Goal: Information Seeking & Learning: Learn about a topic

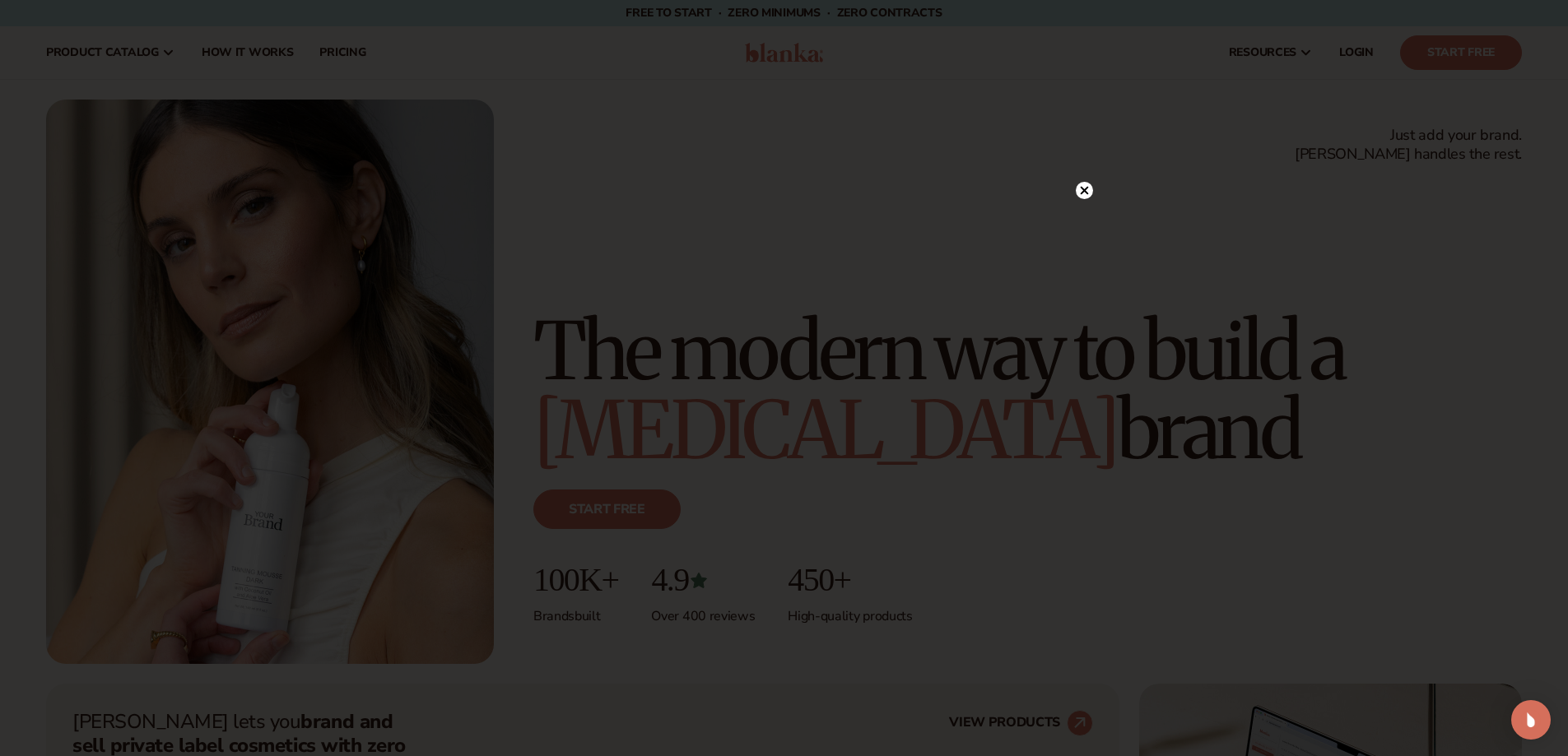
click at [1083, 193] on icon at bounding box center [1084, 190] width 8 height 8
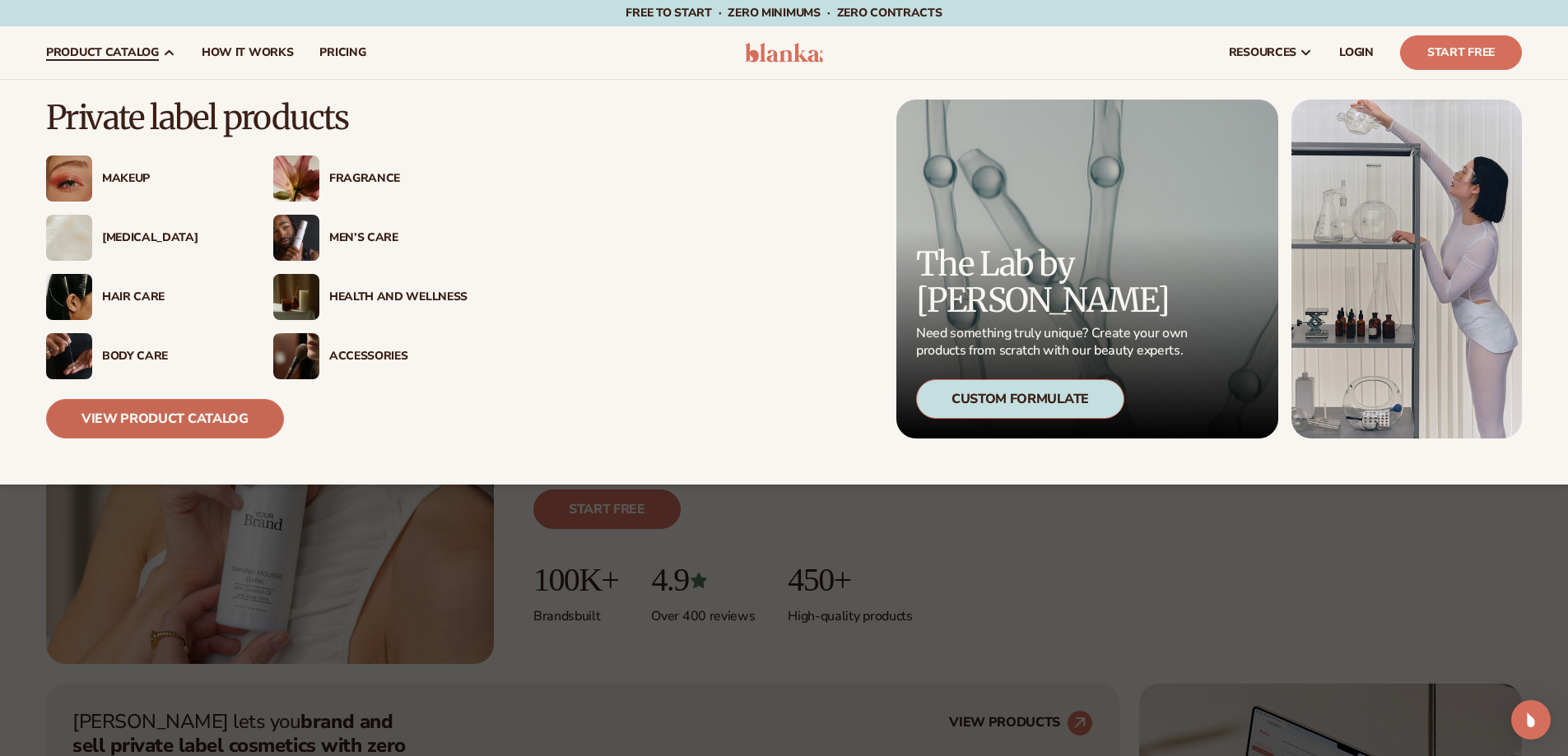
click at [185, 415] on link "View Product Catalog" at bounding box center [165, 419] width 238 height 39
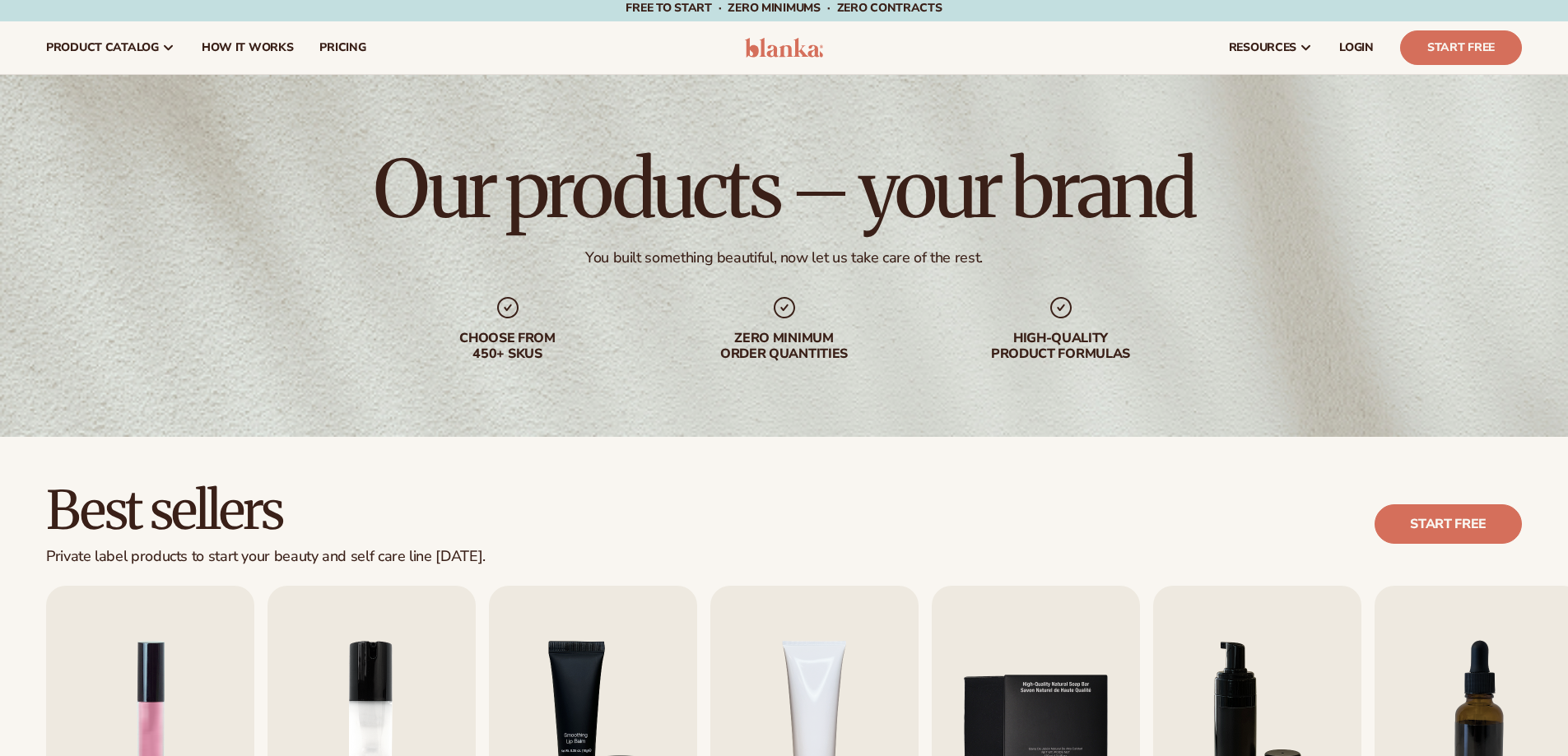
scroll to position [411, 0]
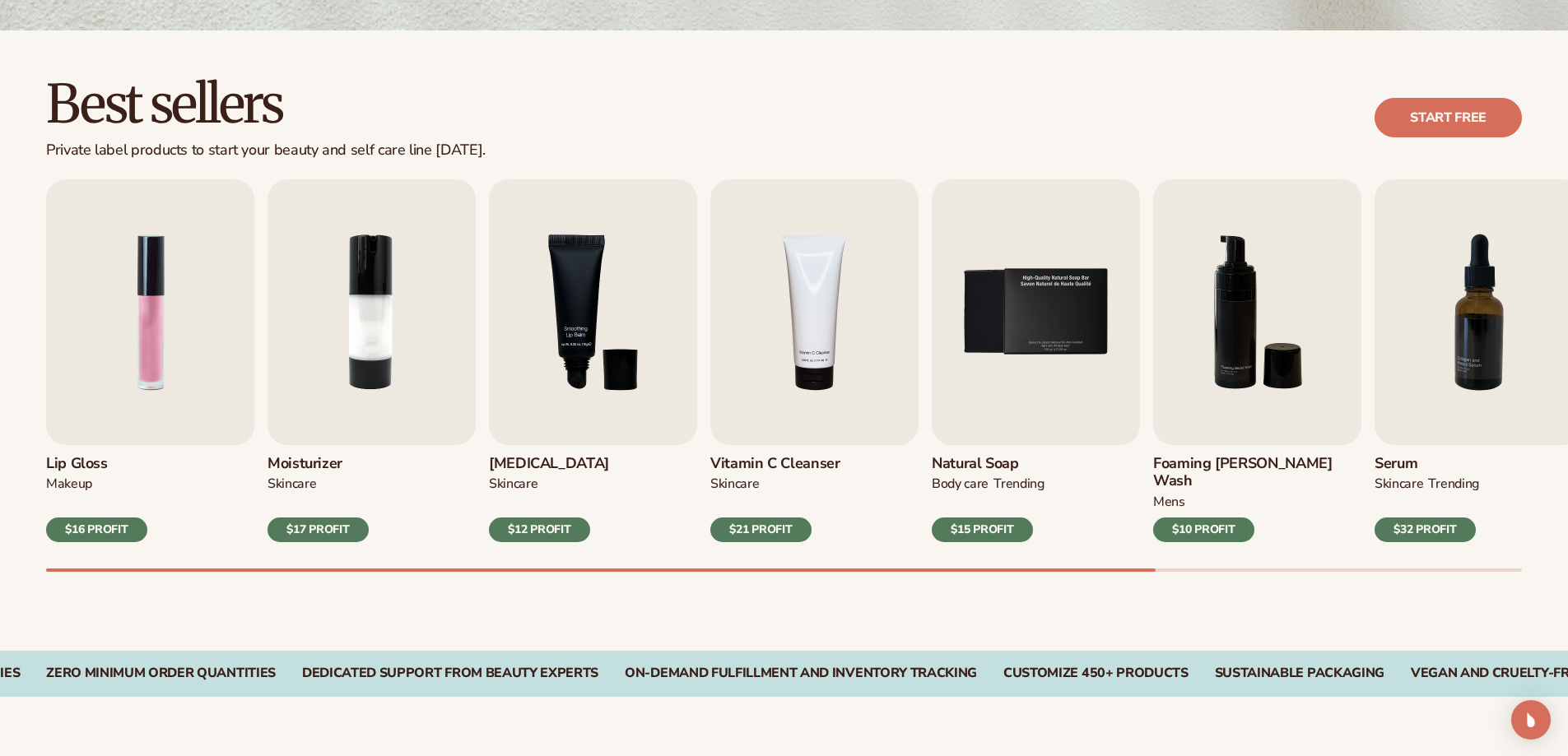
click at [542, 518] on div "$12 PROFIT" at bounding box center [540, 530] width 101 height 24
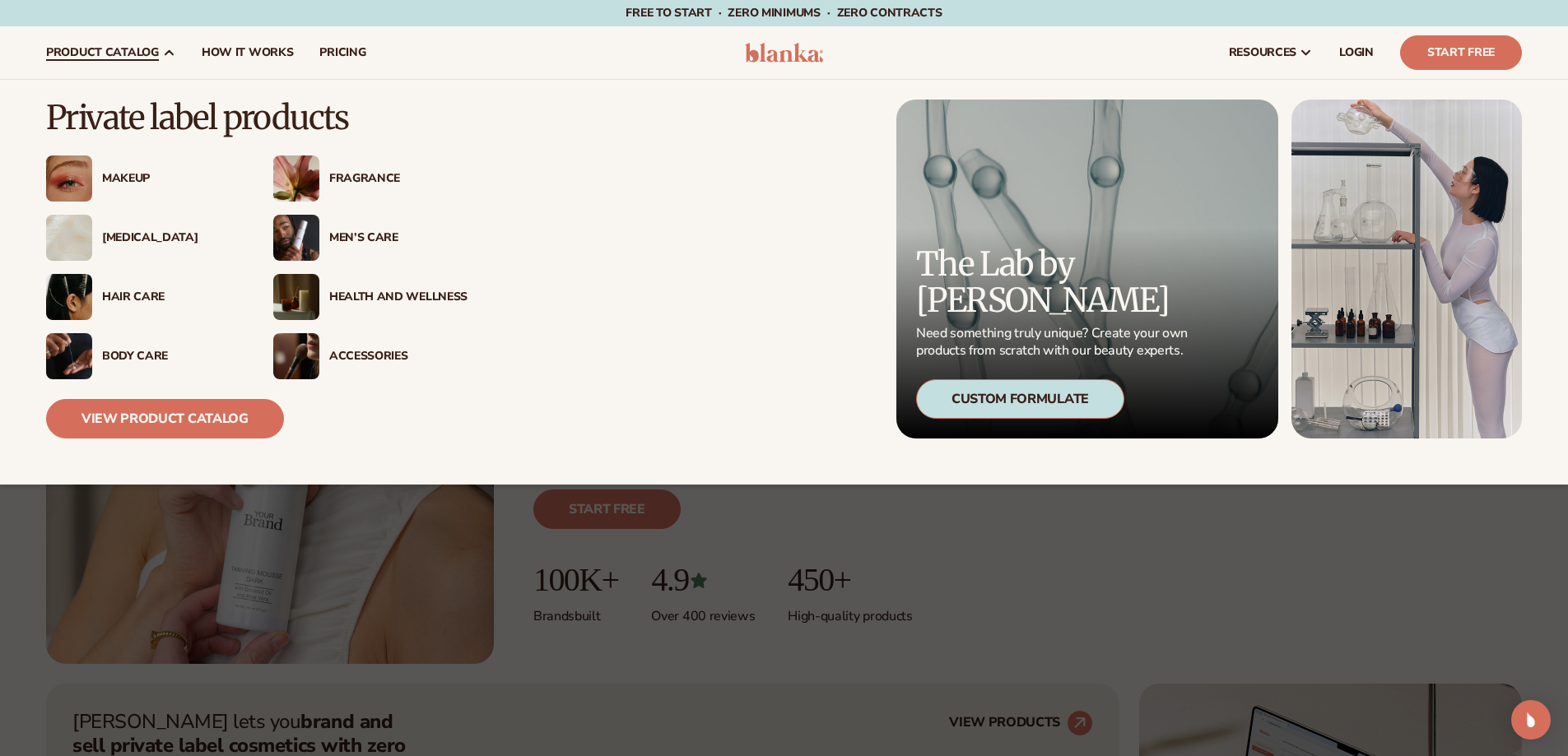
click at [71, 173] on img at bounding box center [68, 178] width 46 height 46
